Goal: Information Seeking & Learning: Learn about a topic

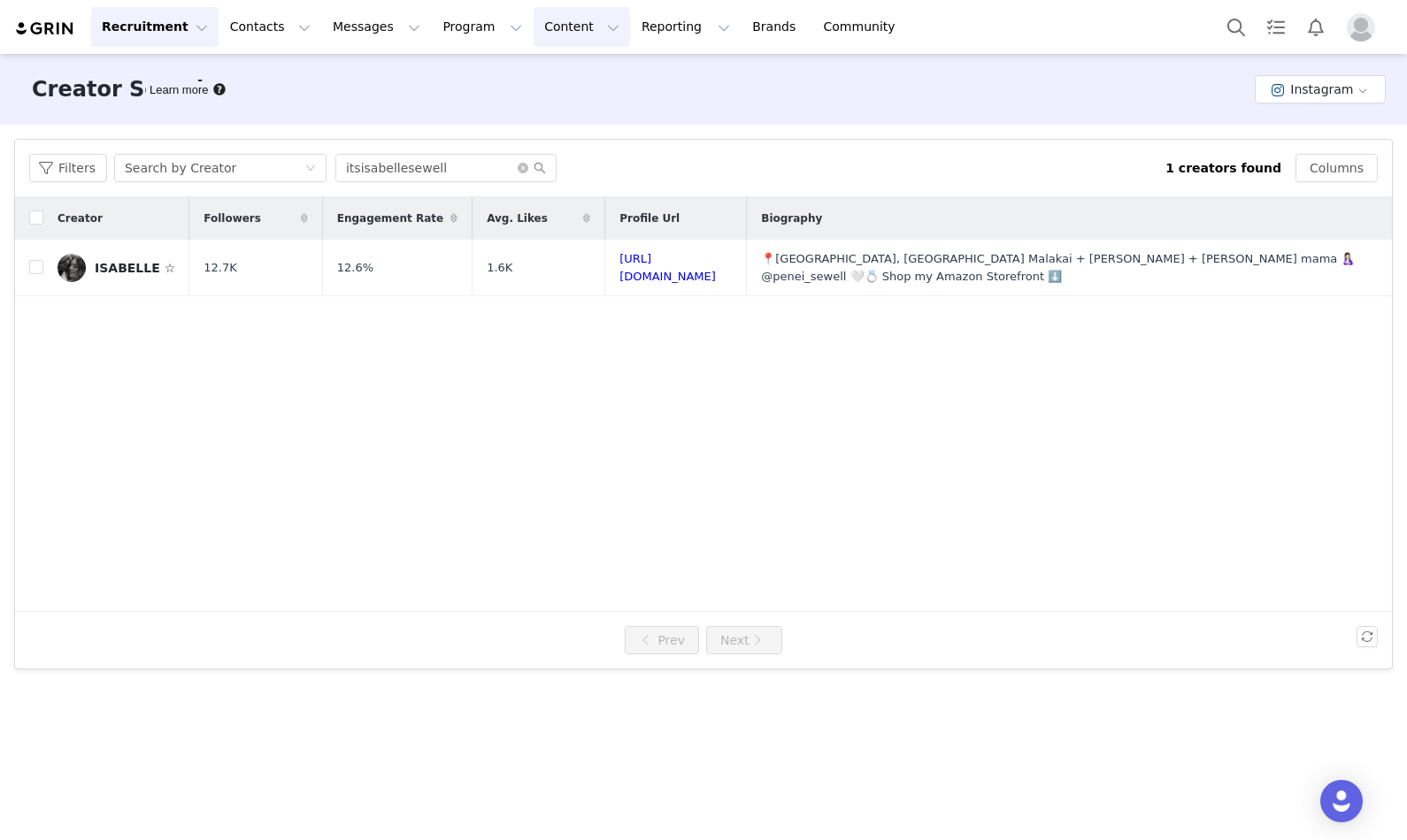
click at [563, 21] on button "Content Content" at bounding box center [581, 27] width 96 height 39
click at [548, 72] on p "Creator Content" at bounding box center [561, 78] width 99 height 19
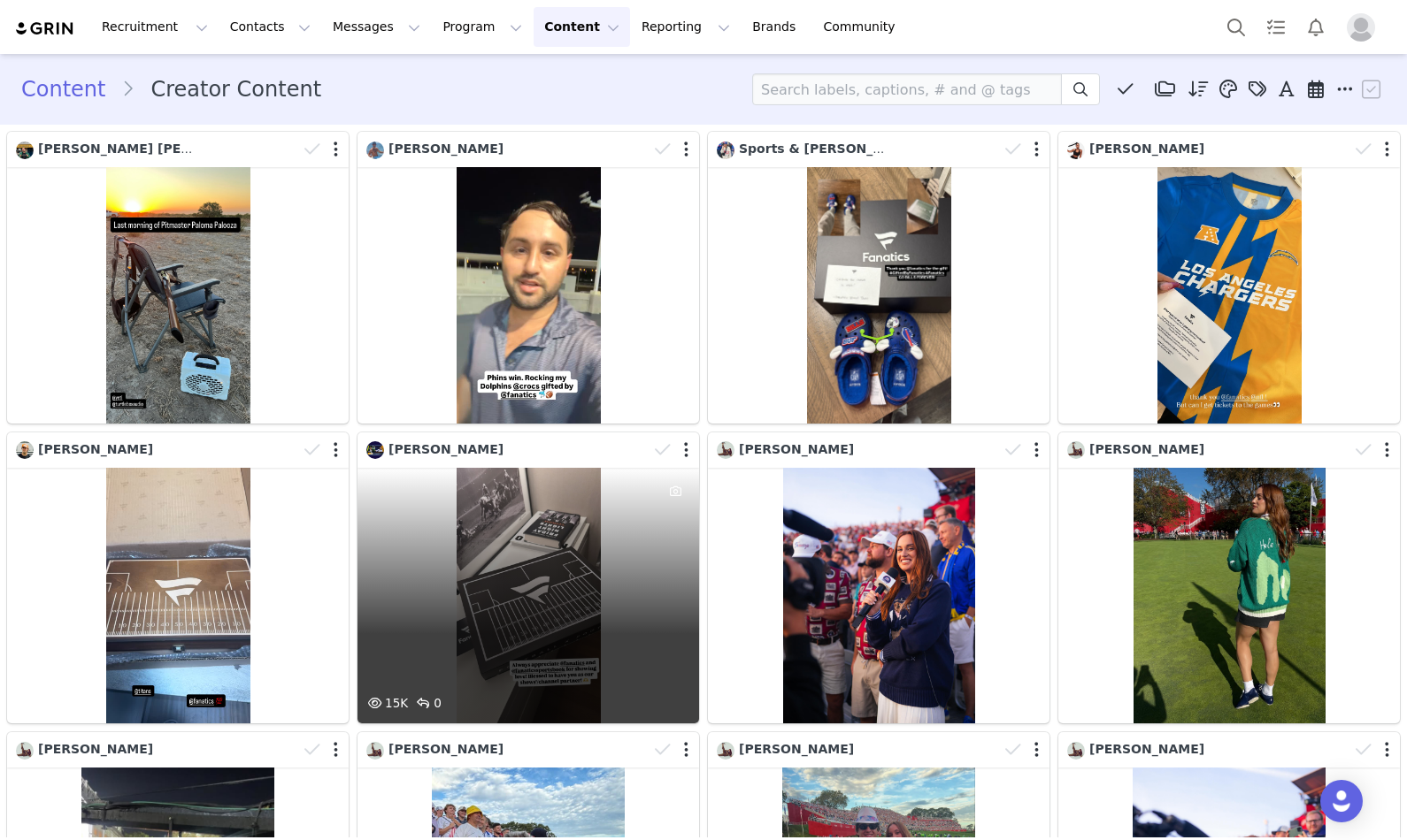
drag, startPoint x: 371, startPoint y: 519, endPoint x: 475, endPoint y: 511, distance: 104.3
click at [475, 511] on div "15K 0" at bounding box center [528, 596] width 342 height 257
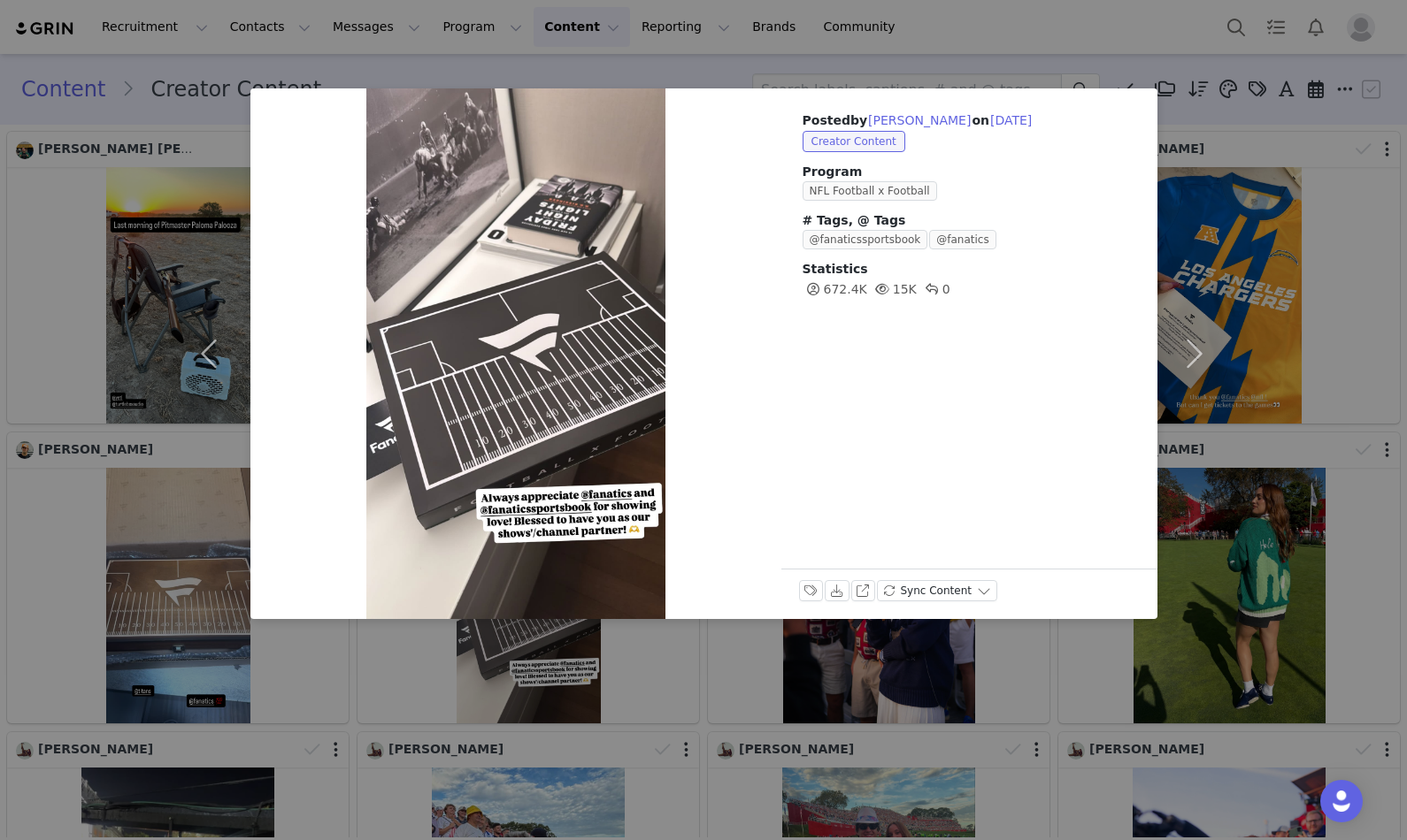
click at [712, 61] on div "Posted by [PERSON_NAME] on [DATE] Creator Content Program NFL Football x Footba…" at bounding box center [703, 420] width 1407 height 840
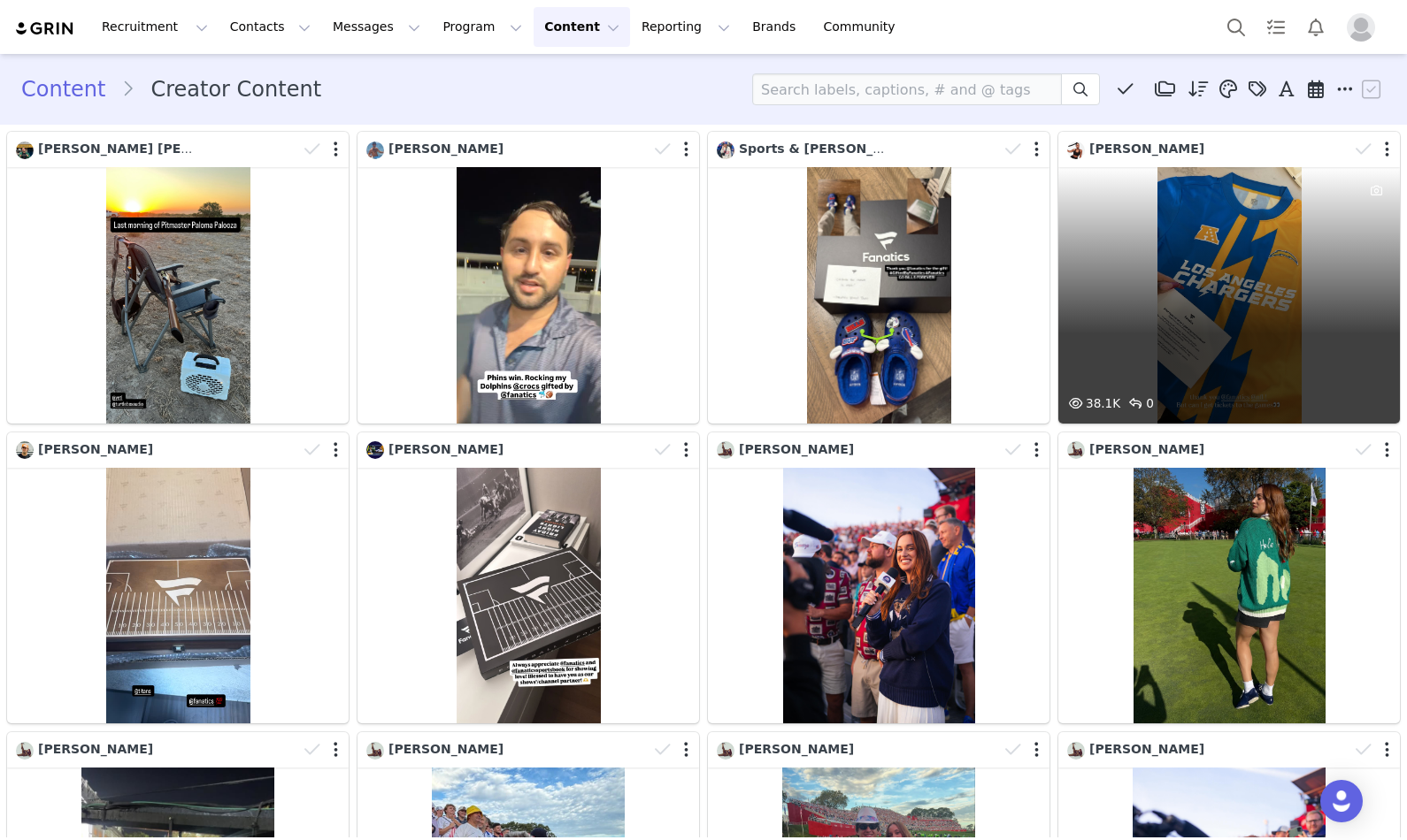
click at [1256, 250] on div "38.1K 0" at bounding box center [1229, 295] width 342 height 257
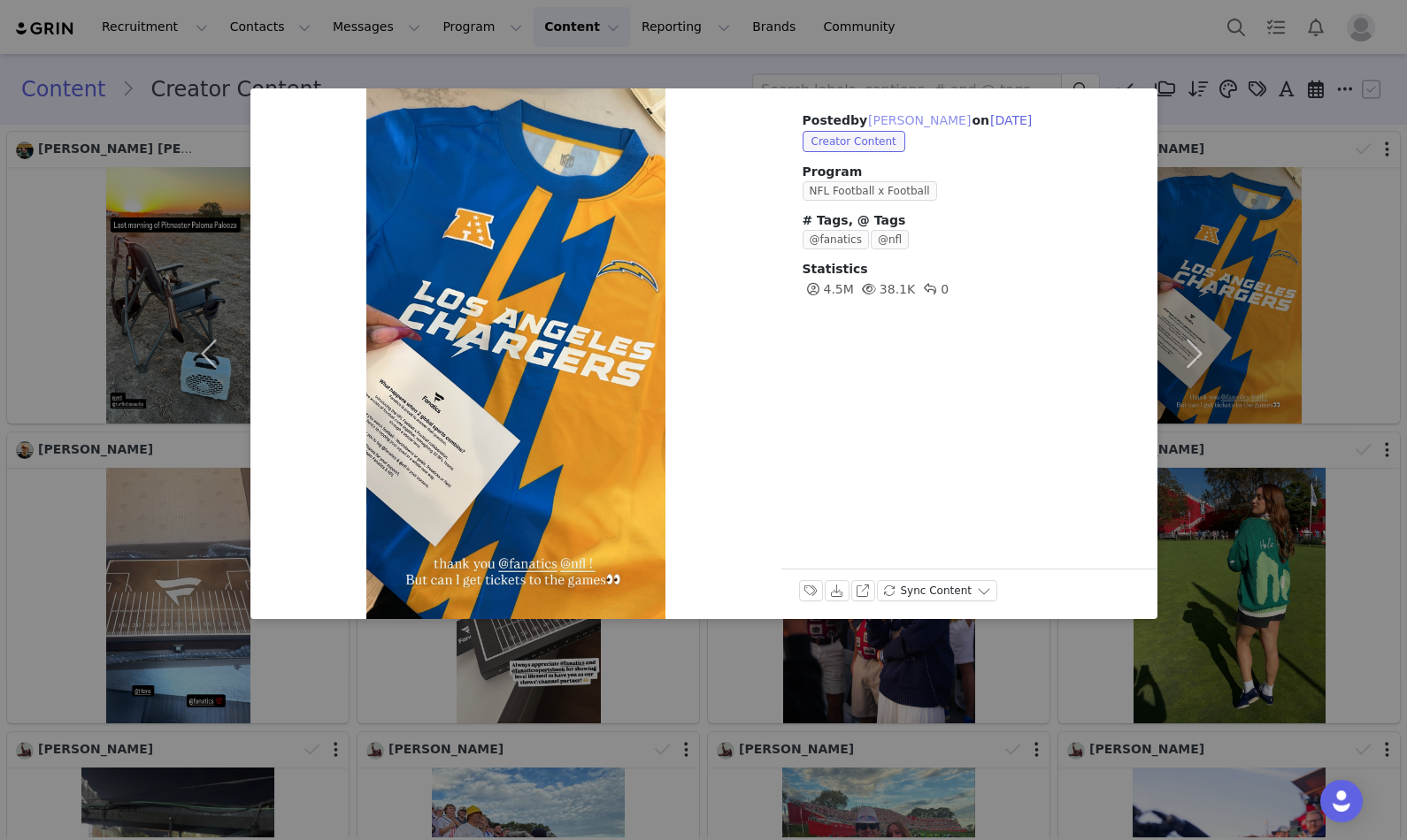
click at [931, 117] on button "[PERSON_NAME]" at bounding box center [919, 120] width 104 height 22
type input "[PERSON_NAME]"
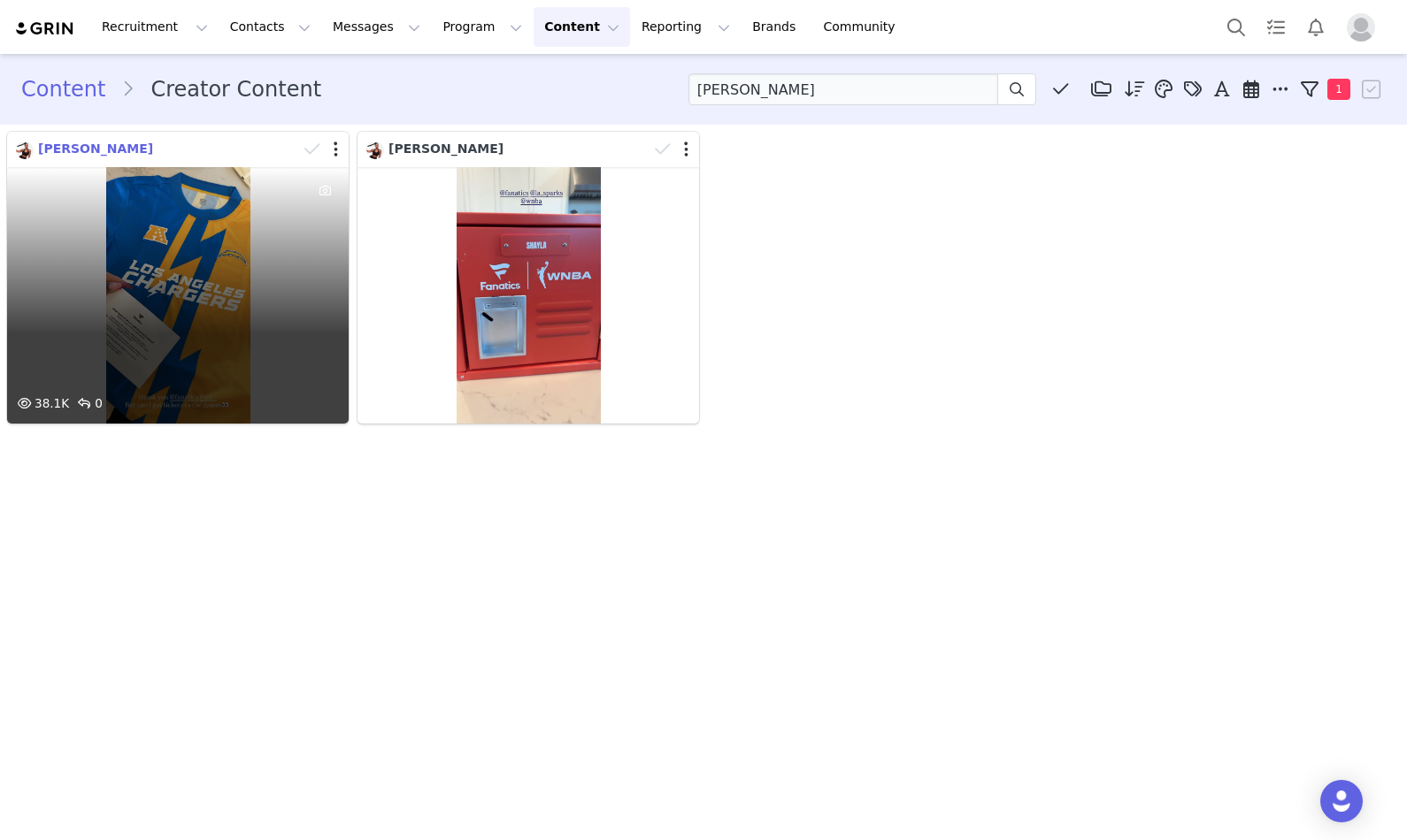
click at [100, 142] on span "[PERSON_NAME]" at bounding box center [95, 149] width 115 height 14
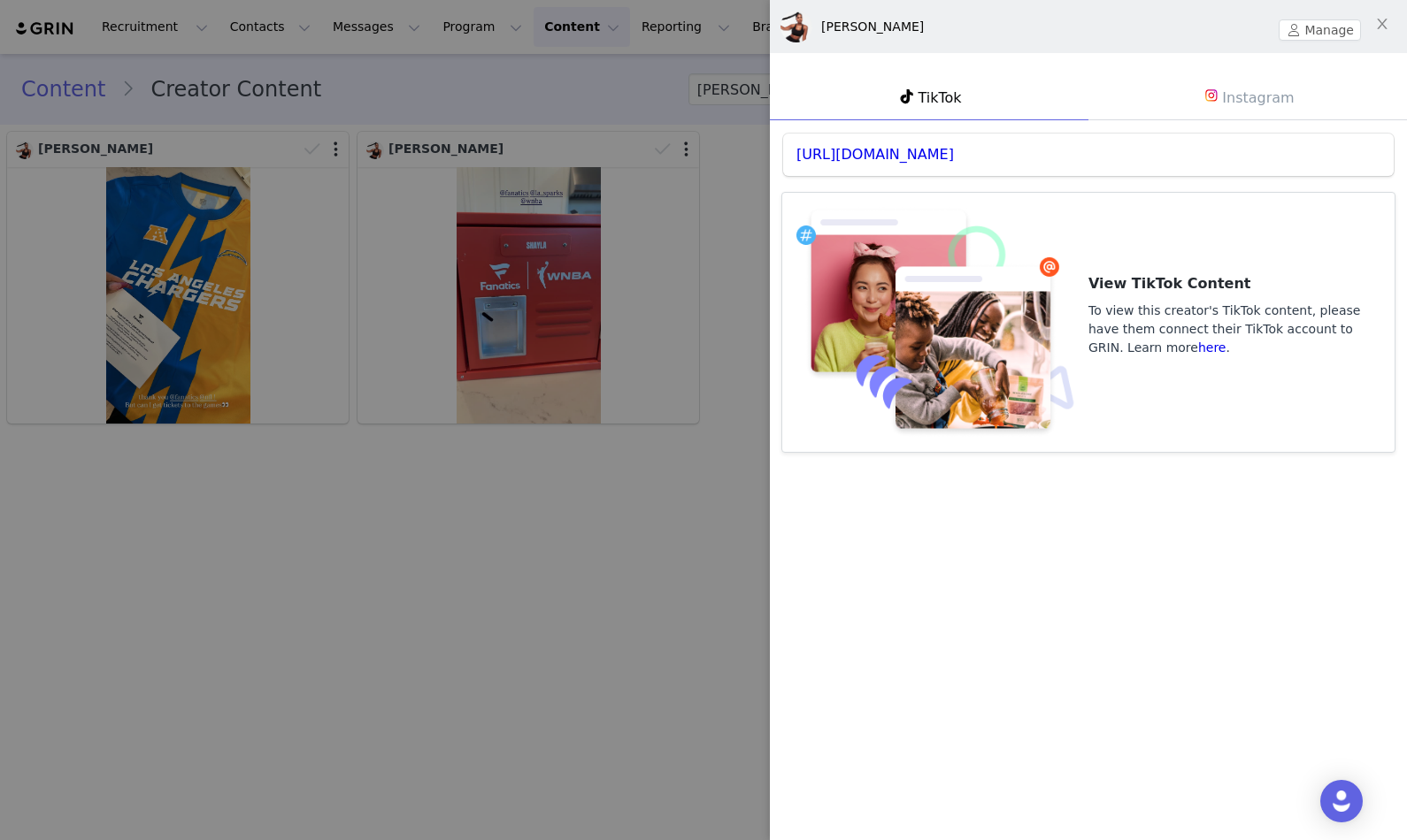
click at [1198, 104] on link "Instagram" at bounding box center [1248, 97] width 319 height 46
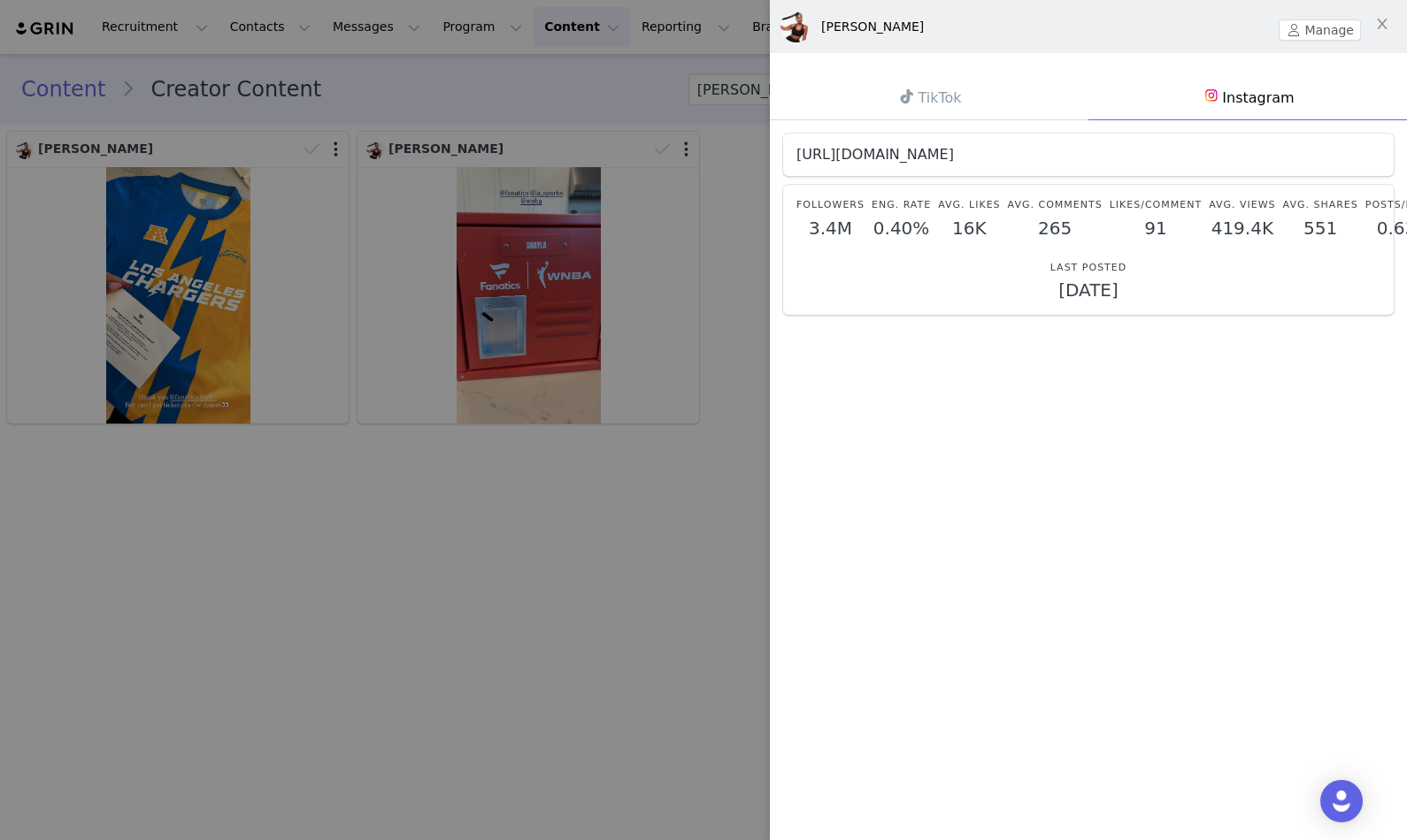
click at [954, 154] on link "[URL][DOMAIN_NAME]" at bounding box center [875, 154] width 157 height 17
click at [553, 86] on div at bounding box center [703, 420] width 1407 height 840
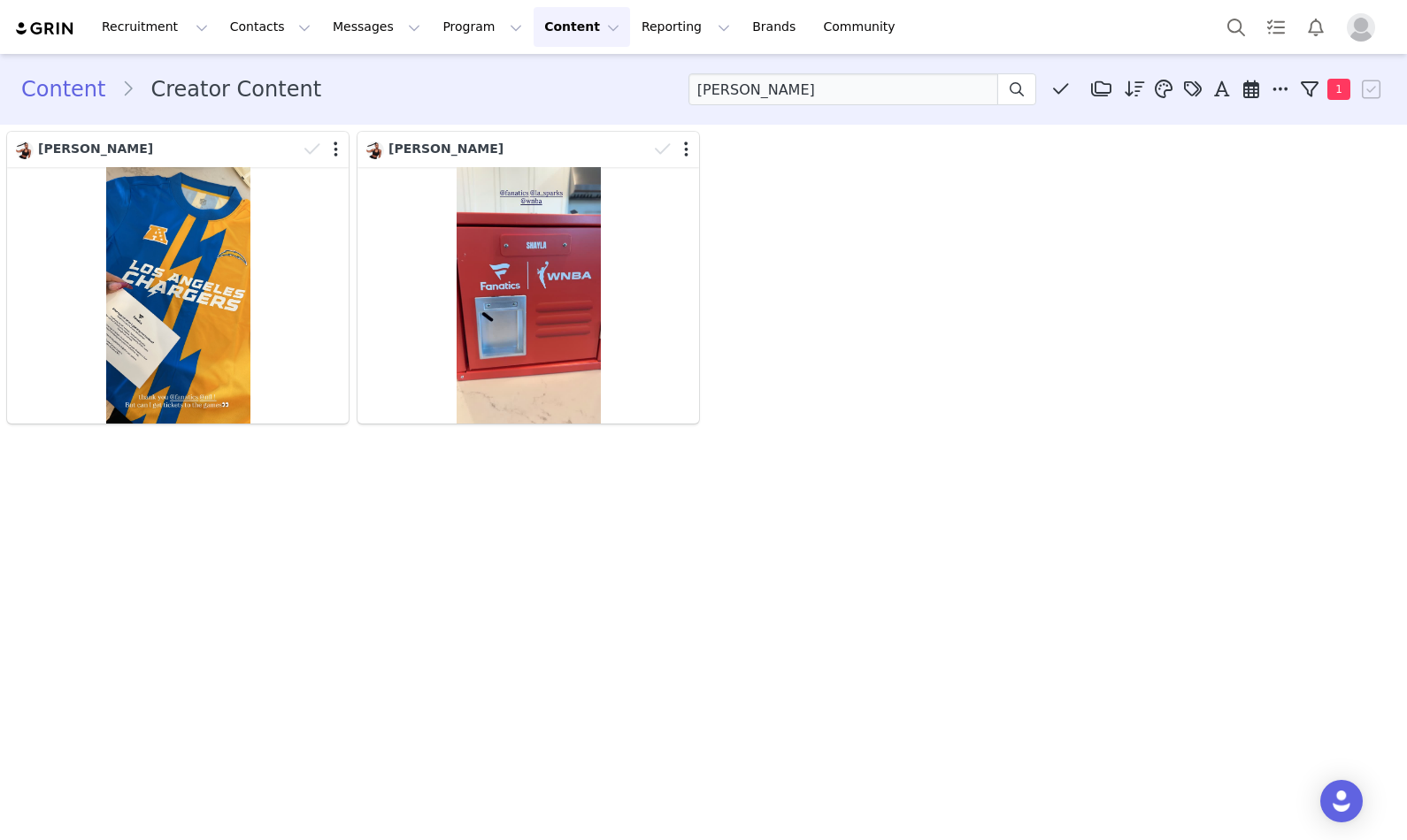
click at [533, 23] on button "Content Content" at bounding box center [581, 27] width 96 height 39
click at [522, 66] on link "Creator Content" at bounding box center [567, 78] width 140 height 32
click at [34, 31] on img at bounding box center [45, 29] width 62 height 17
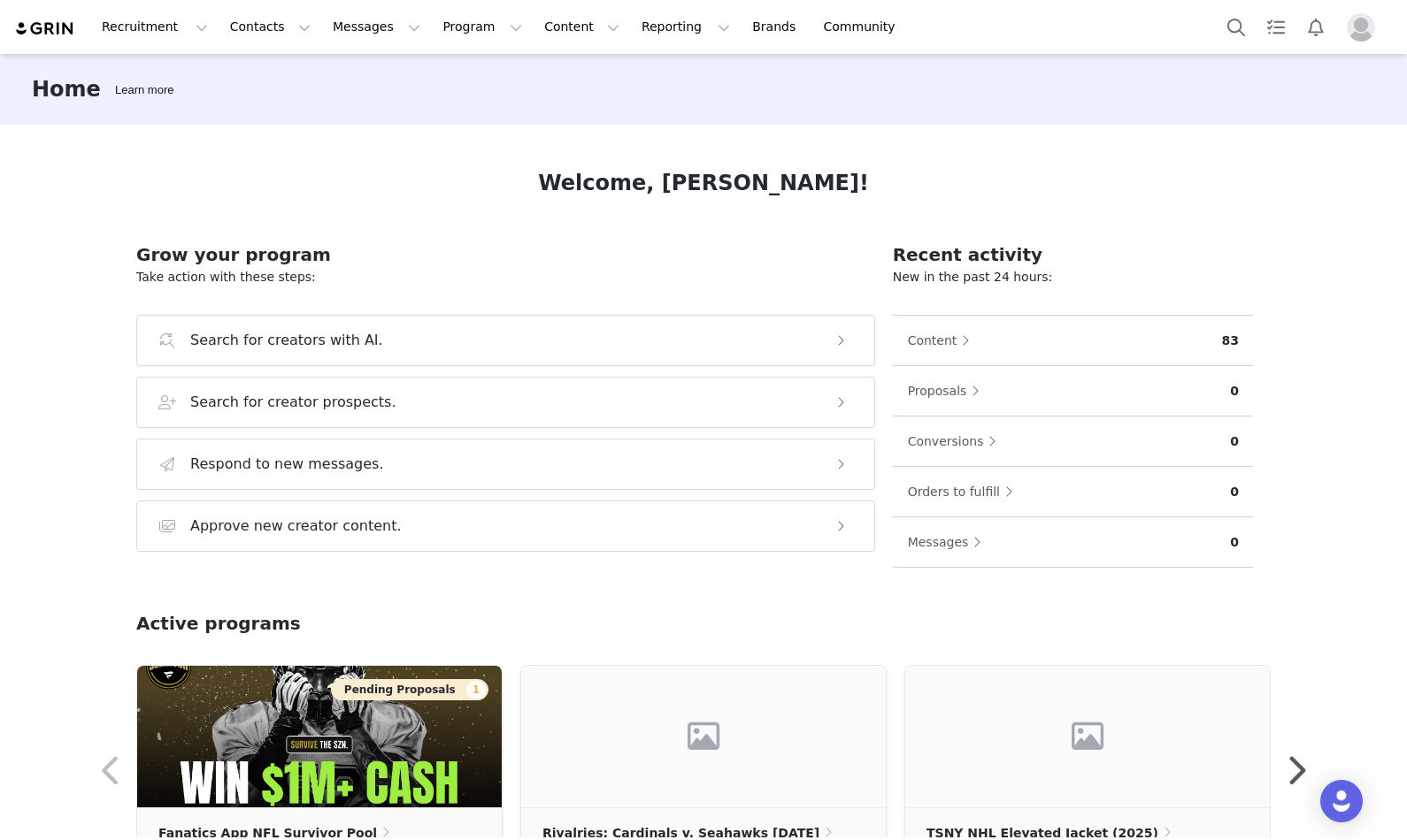
drag, startPoint x: 500, startPoint y: 27, endPoint x: 526, endPoint y: 49, distance: 34.1
click at [533, 27] on button "Content Content" at bounding box center [581, 27] width 96 height 39
drag, startPoint x: 531, startPoint y: 52, endPoint x: 531, endPoint y: 39, distance: 13.0
click at [531, 52] on div "Recruitment Recruitment Creator Search Curated Lists Landing Pages Web Extensio…" at bounding box center [703, 27] width 1407 height 54
click at [533, 42] on button "Content Content" at bounding box center [581, 27] width 96 height 39
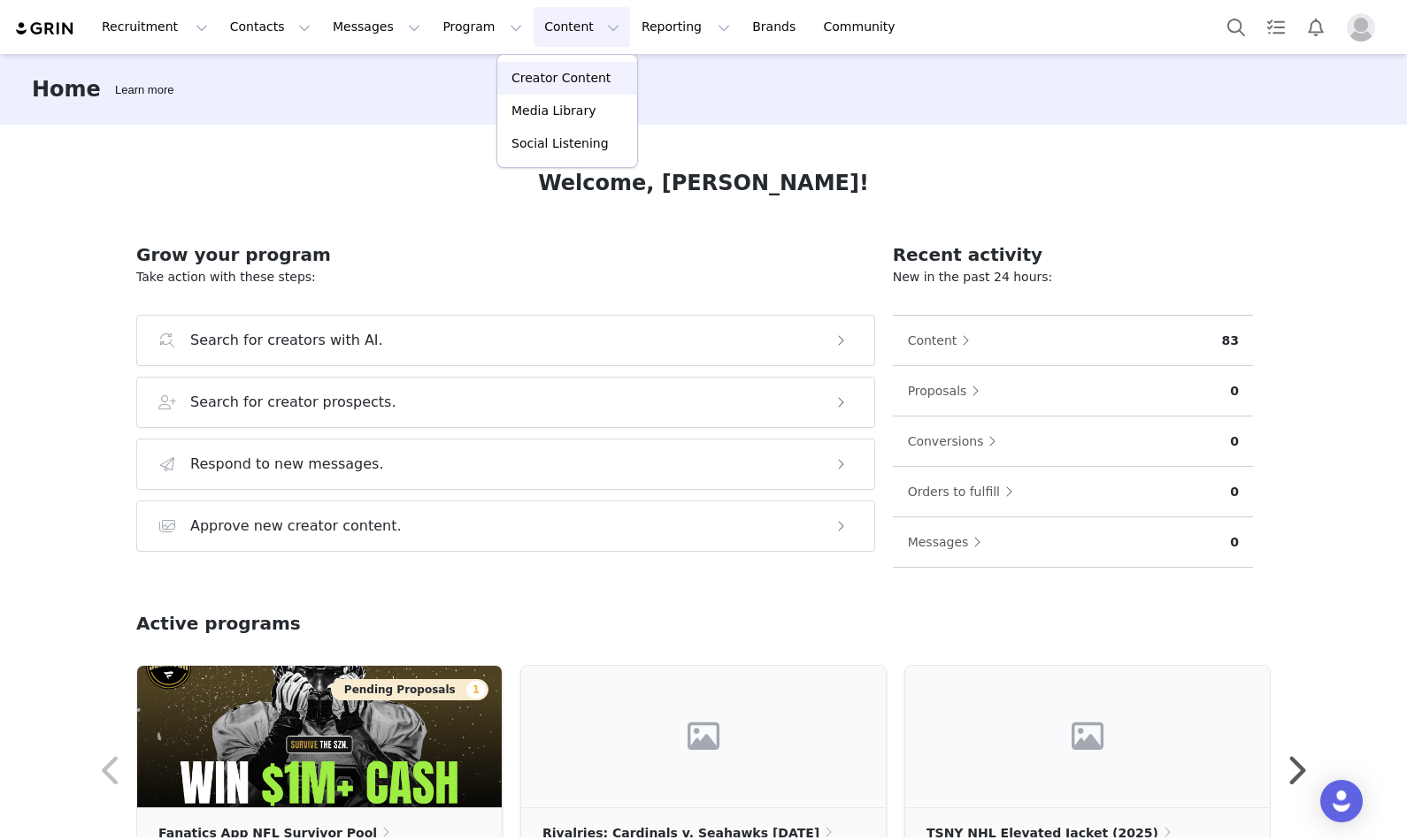
click at [530, 72] on p "Creator Content" at bounding box center [561, 78] width 99 height 19
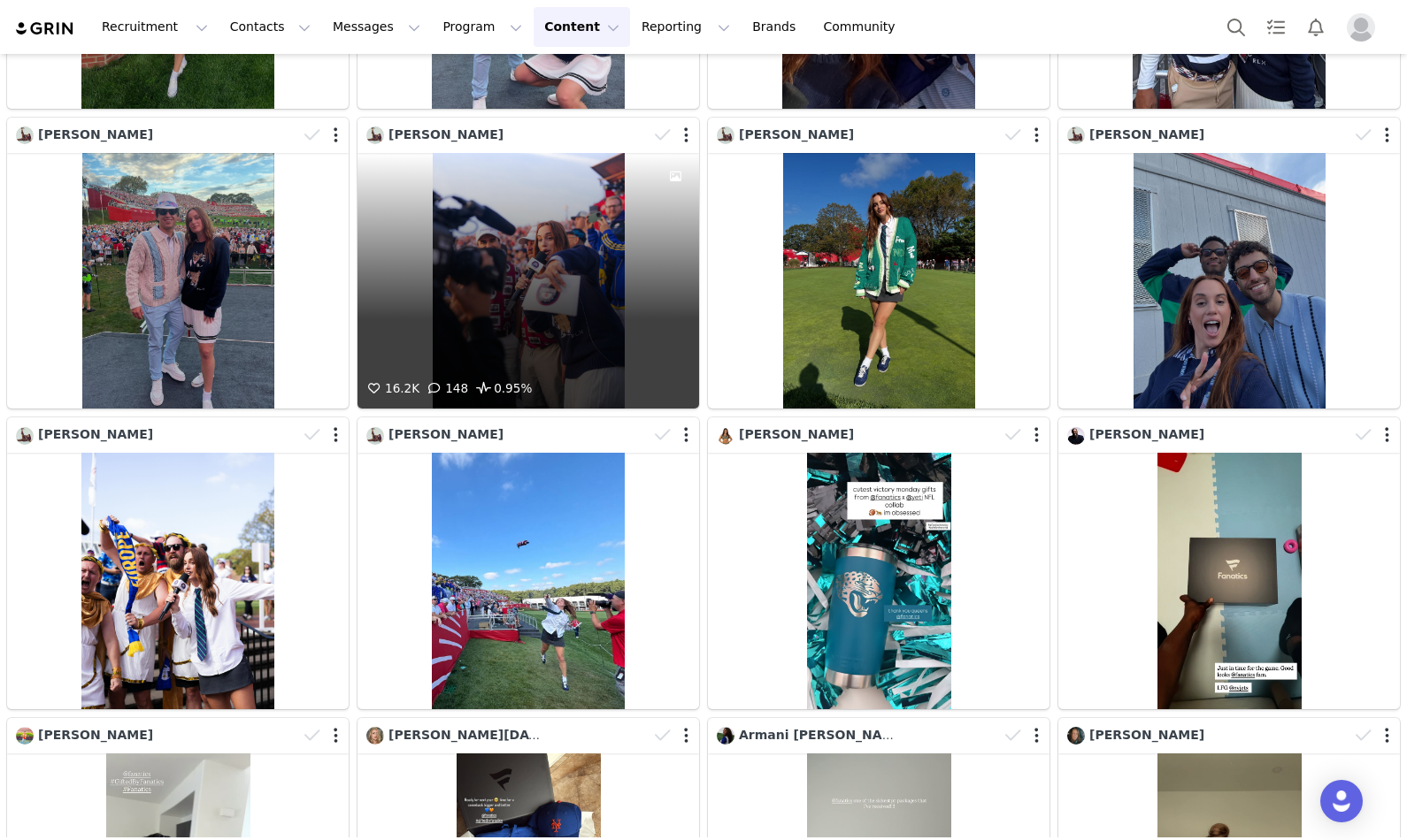
scroll to position [966, 0]
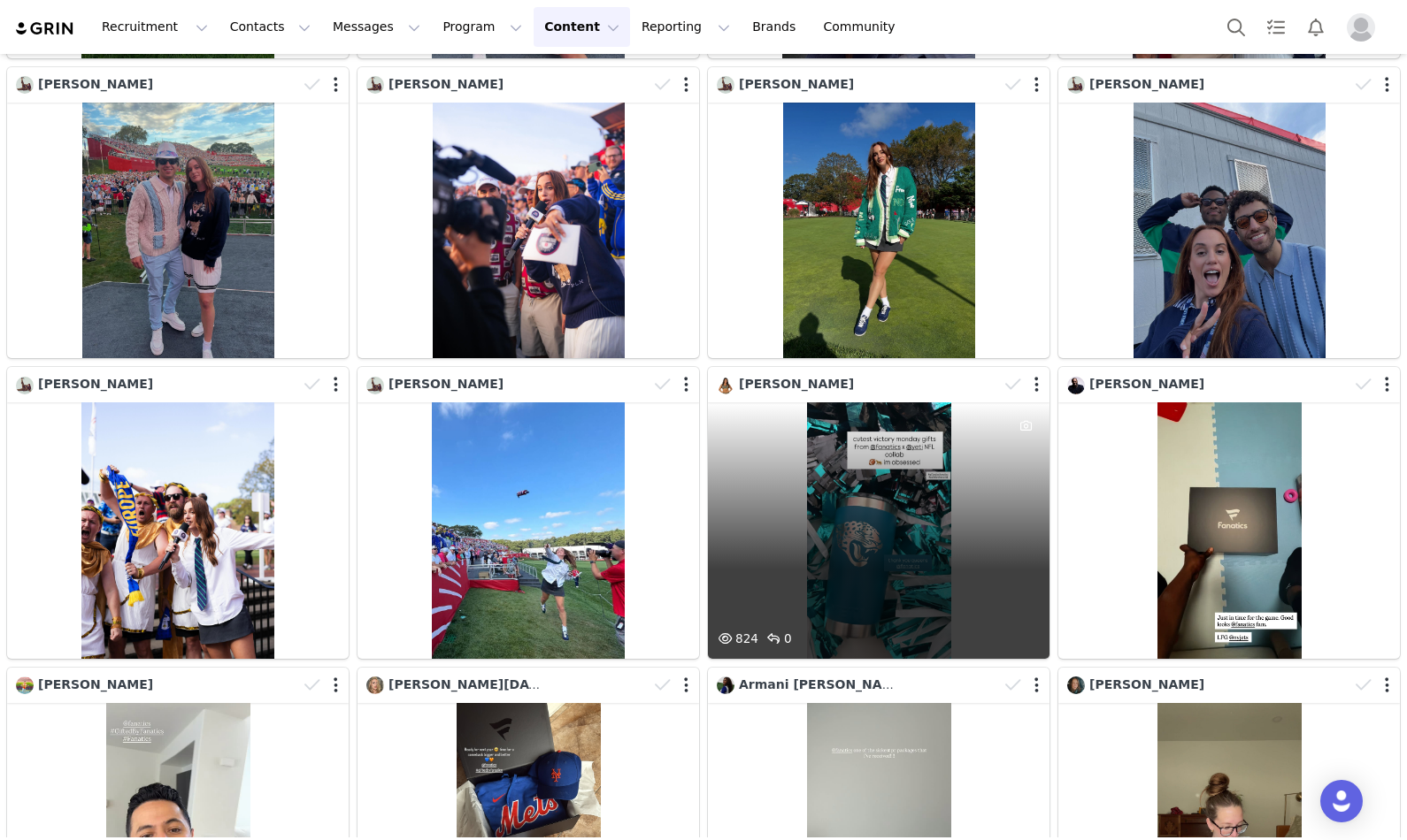
click at [796, 423] on div "824 0" at bounding box center [879, 531] width 342 height 257
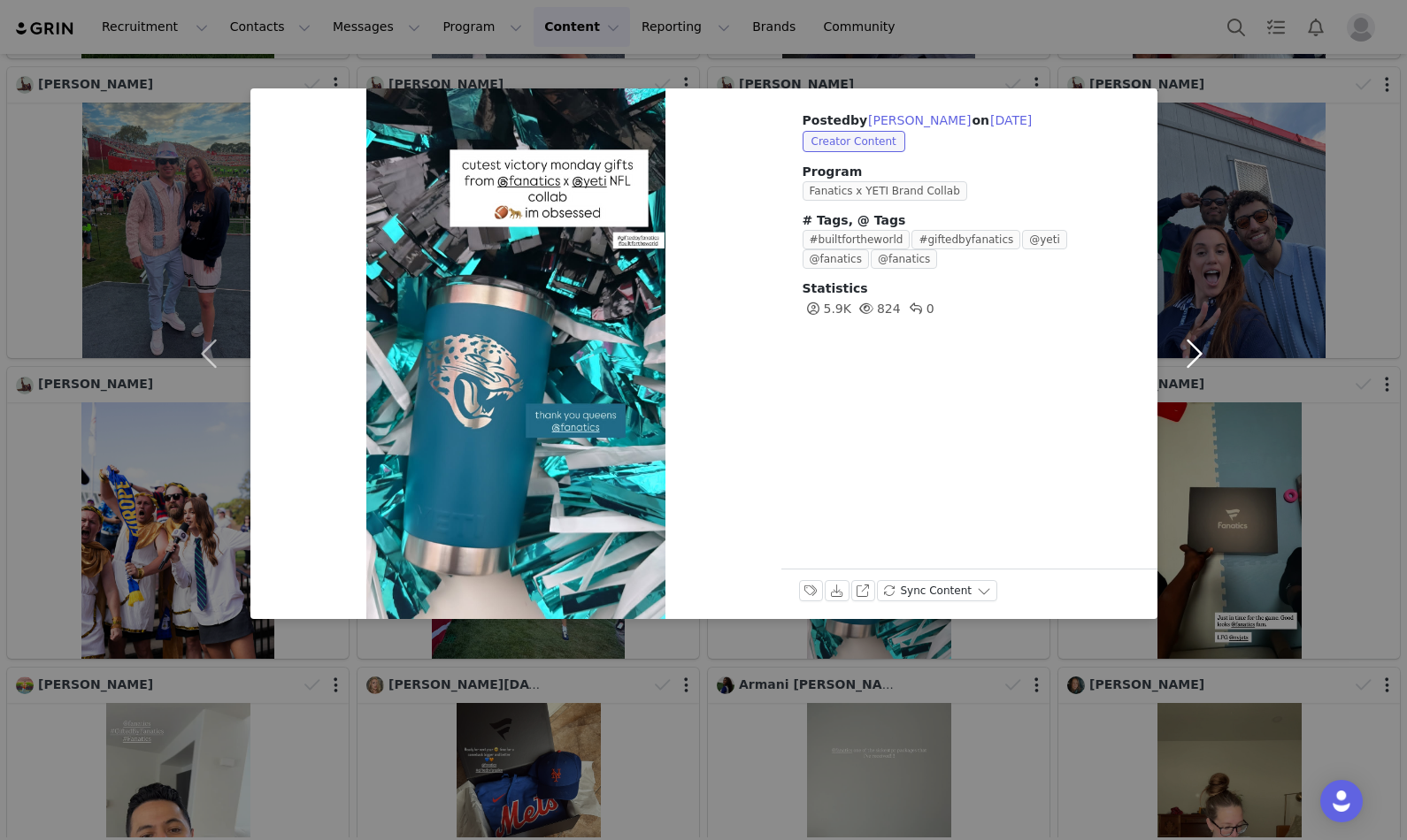
click at [1187, 181] on button "button" at bounding box center [1194, 354] width 75 height 530
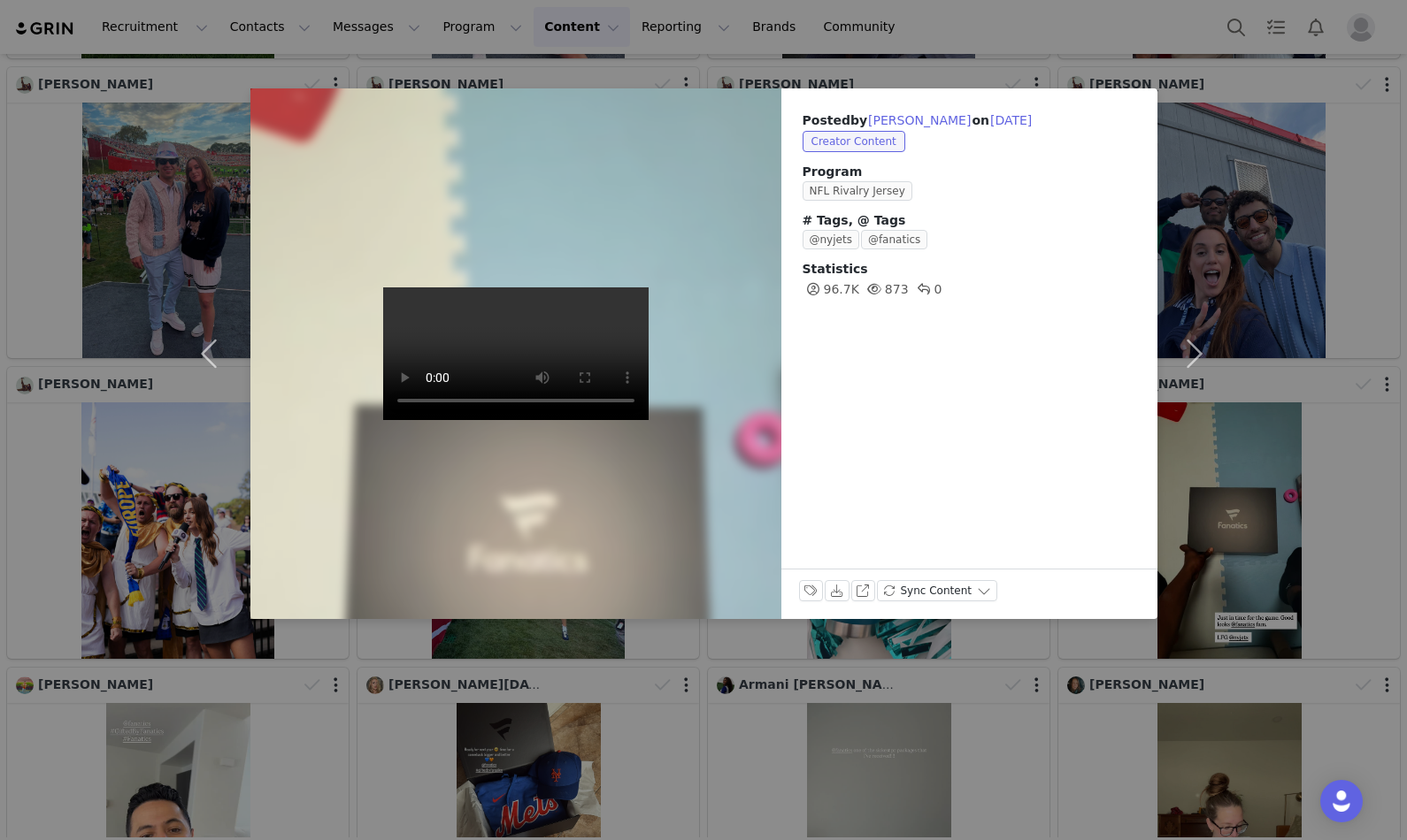
click at [555, 354] on video at bounding box center [516, 354] width 266 height 133
click at [1242, 331] on div "Posted by [PERSON_NAME] on [DATE] Creator Content Program NFL Rivalry Jersey # …" at bounding box center [703, 420] width 1407 height 840
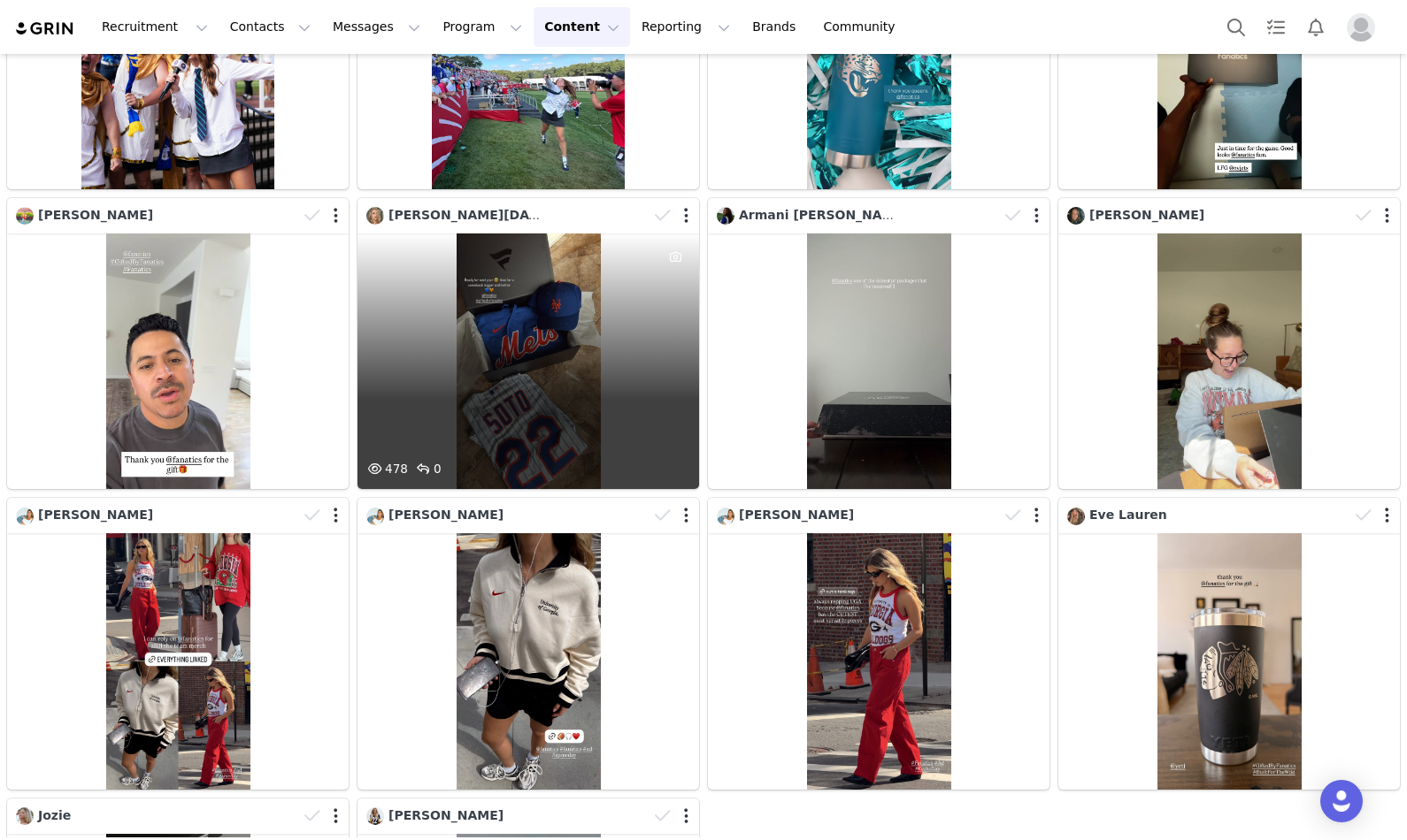
scroll to position [1456, 0]
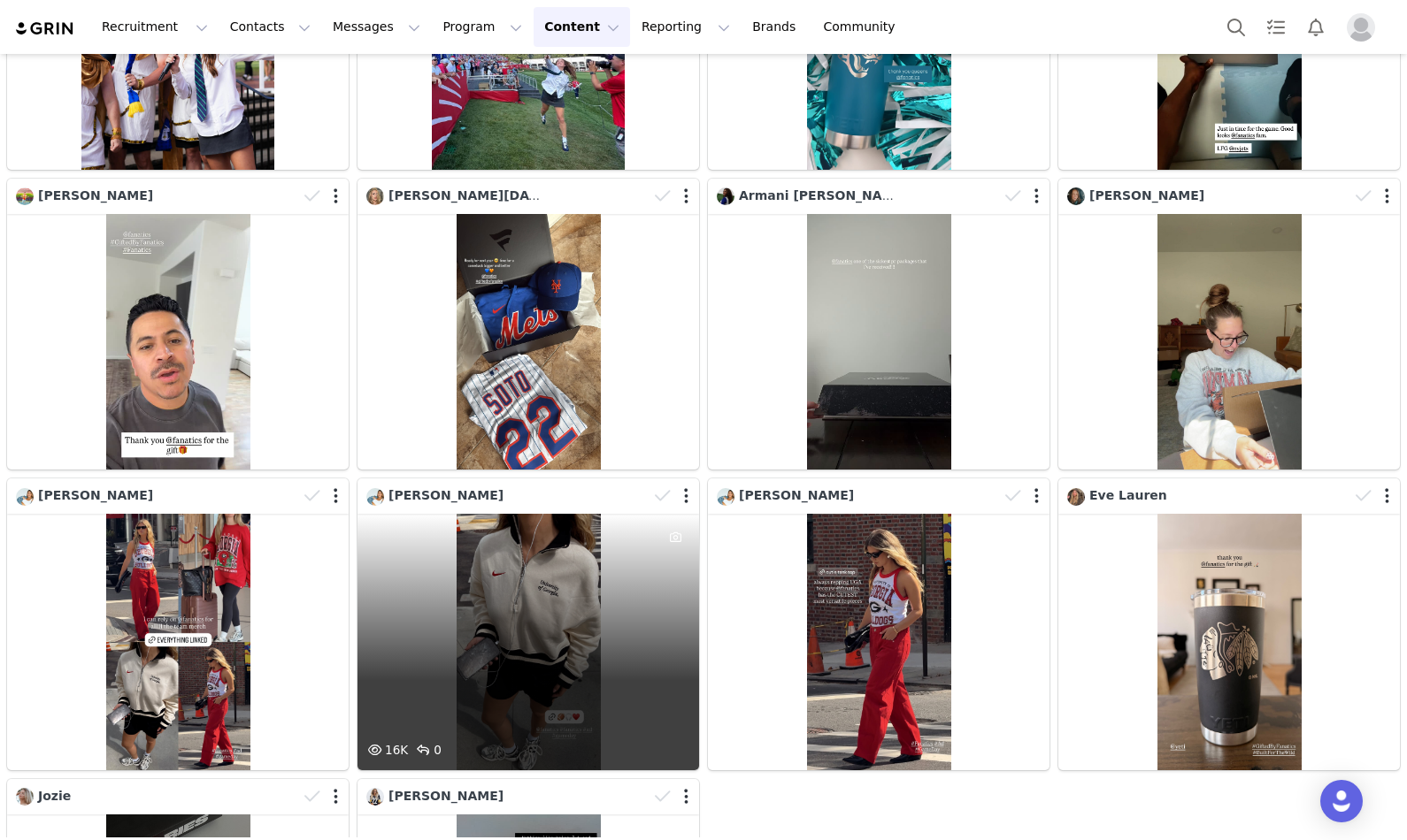
click at [469, 486] on div "[PERSON_NAME]" at bounding box center [435, 496] width 137 height 20
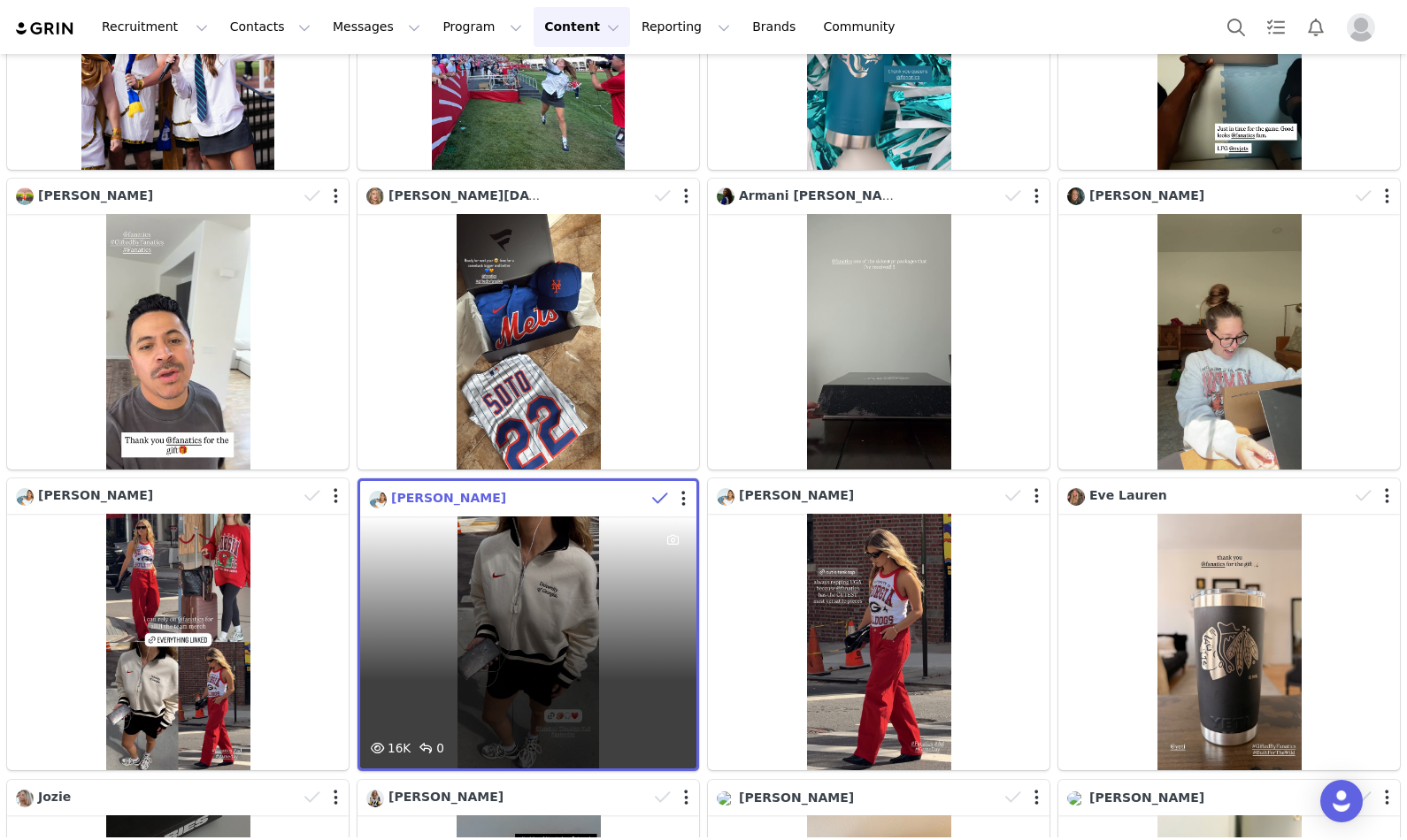
click at [469, 498] on span "[PERSON_NAME]" at bounding box center [449, 498] width 115 height 14
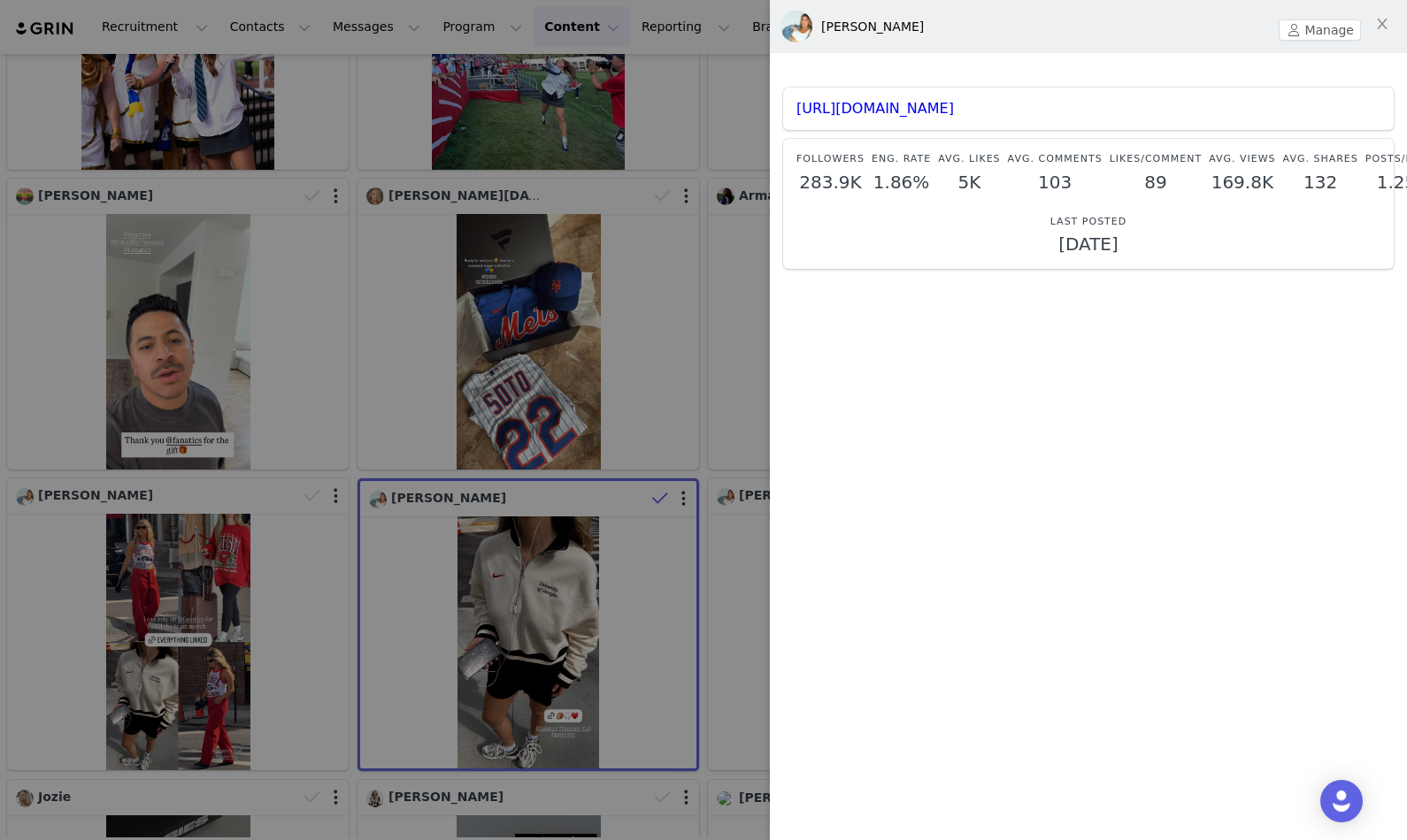
click at [952, 96] on div "[URL][DOMAIN_NAME]" at bounding box center [1088, 109] width 611 height 42
click at [952, 108] on link "[URL][DOMAIN_NAME]" at bounding box center [875, 108] width 157 height 17
